Goal: Task Accomplishment & Management: Manage account settings

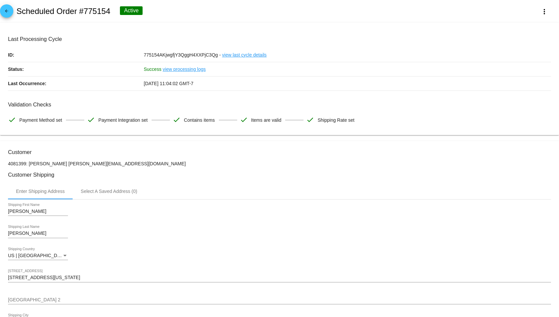
scroll to position [78, 0]
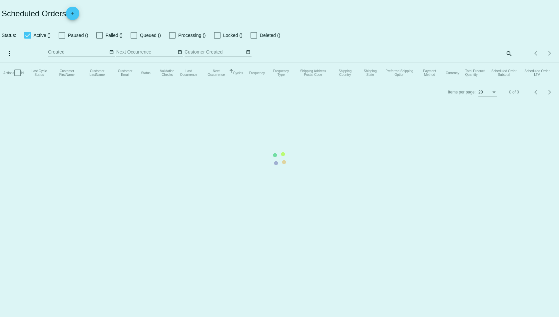
checkbox input "true"
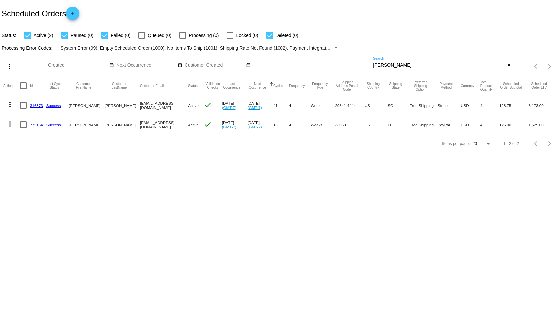
click at [463, 64] on input "[PERSON_NAME]" at bounding box center [439, 65] width 132 height 5
type input "w"
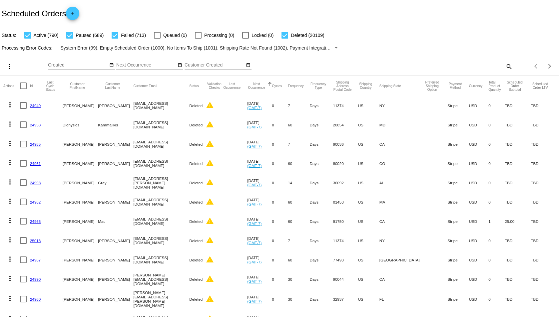
click at [504, 67] on mat-icon "search" at bounding box center [508, 66] width 8 height 10
click at [483, 67] on input "Search" at bounding box center [442, 65] width 139 height 5
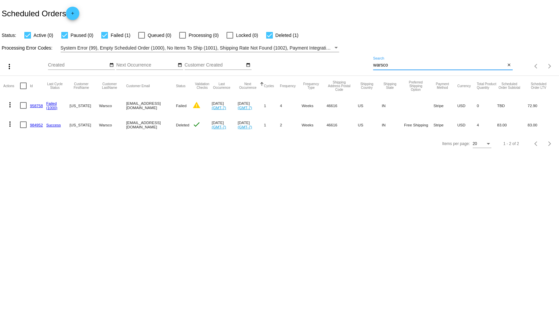
type input "warsco"
